Goal: Find specific page/section: Find specific page/section

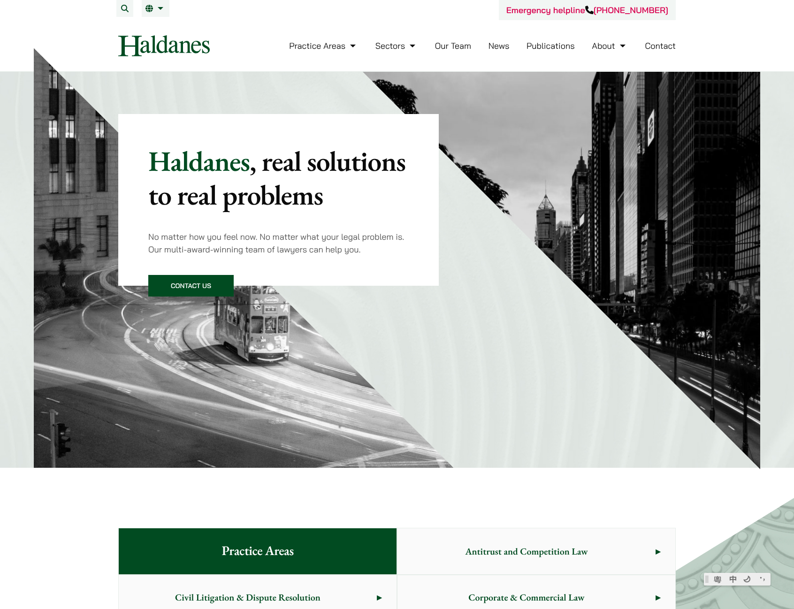
click at [461, 48] on link "Our Team" at bounding box center [453, 45] width 36 height 11
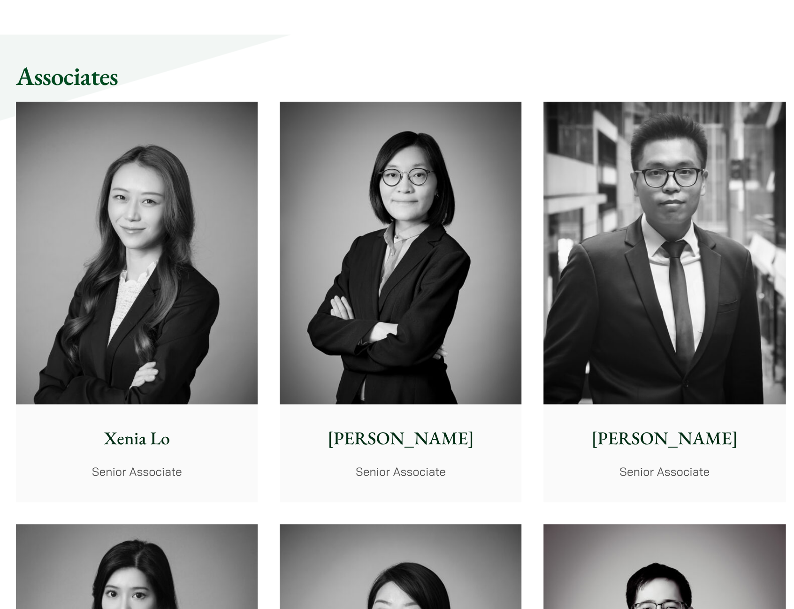
scroll to position [2244, 0]
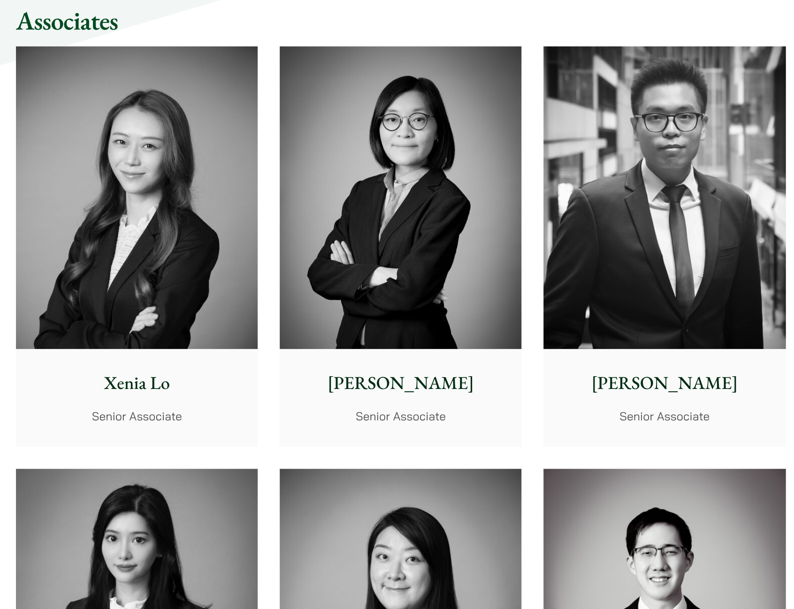
scroll to position [2302, 0]
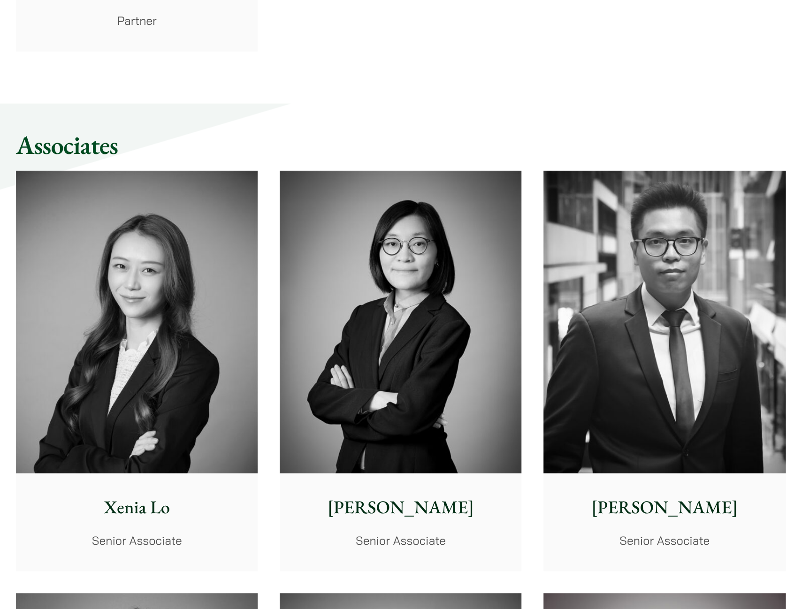
click at [250, 306] on img at bounding box center [205, 284] width 175 height 219
